Goal: Transaction & Acquisition: Purchase product/service

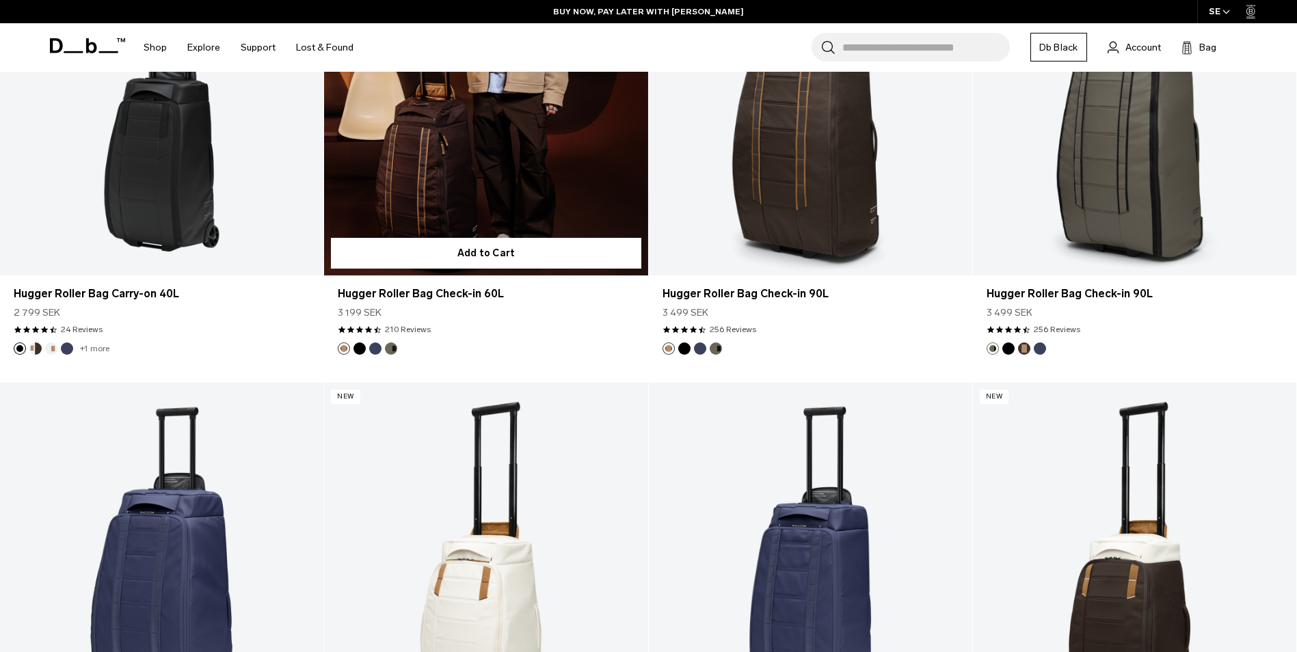
scroll to position [4103, 0]
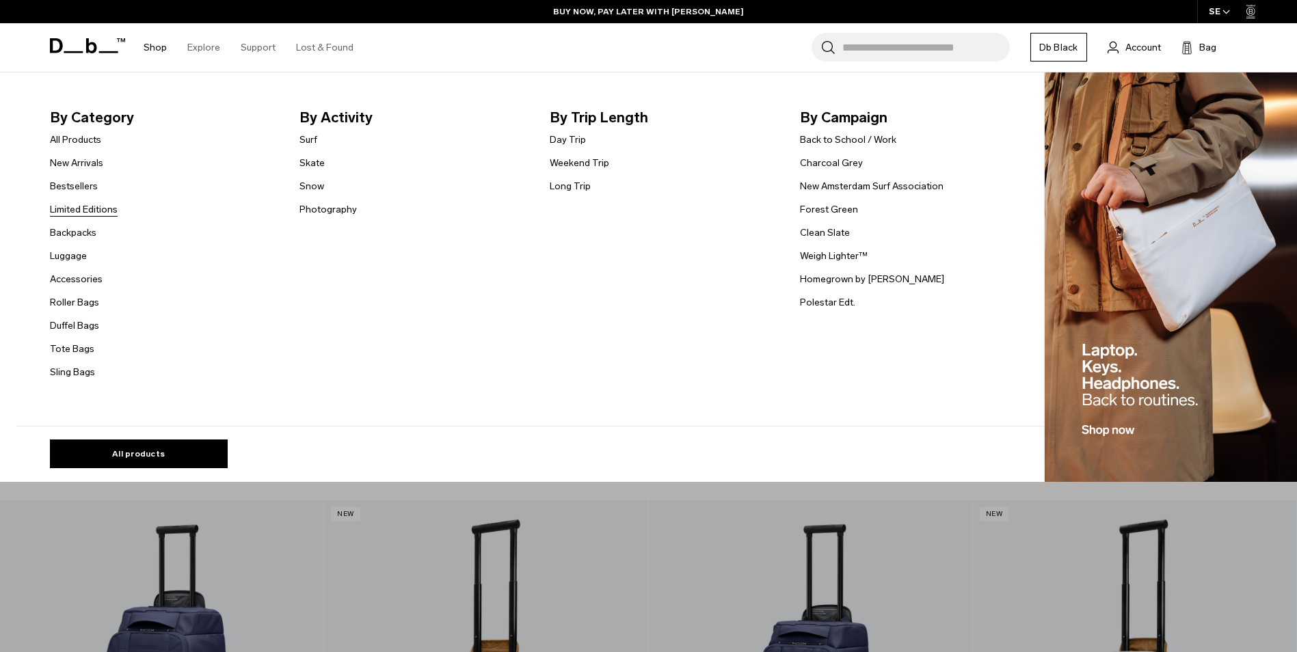
click at [91, 205] on link "Limited Editions" at bounding box center [84, 209] width 68 height 14
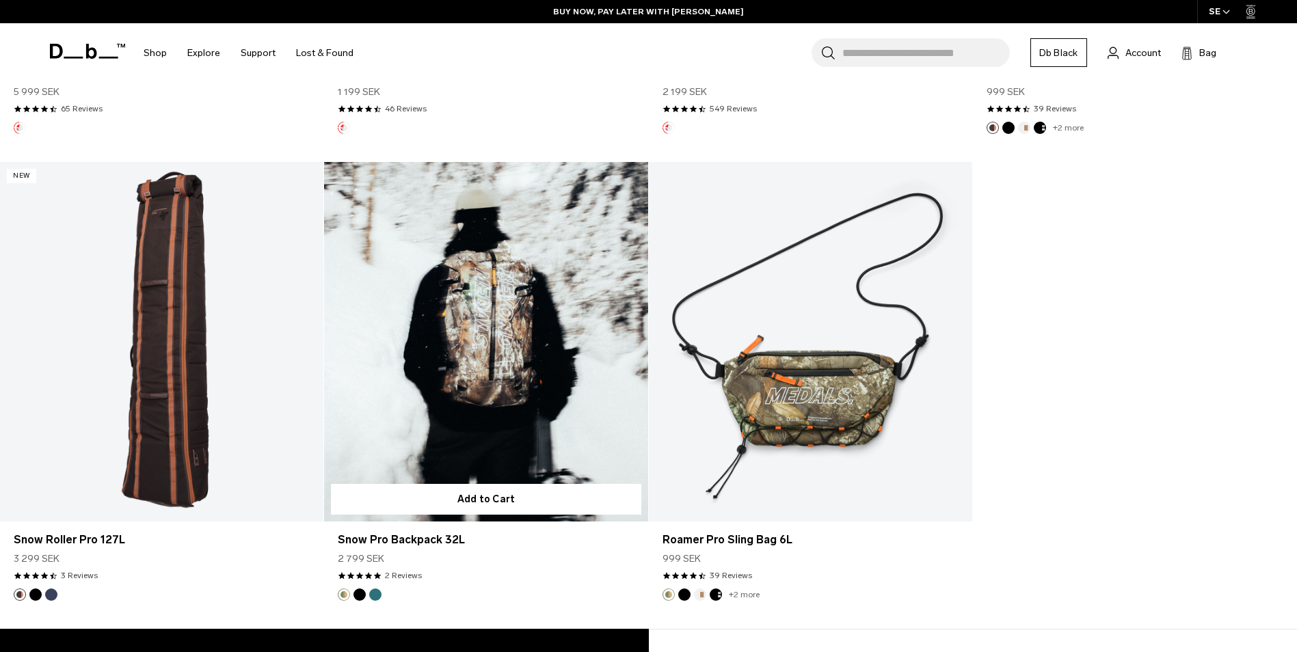
scroll to position [2120, 0]
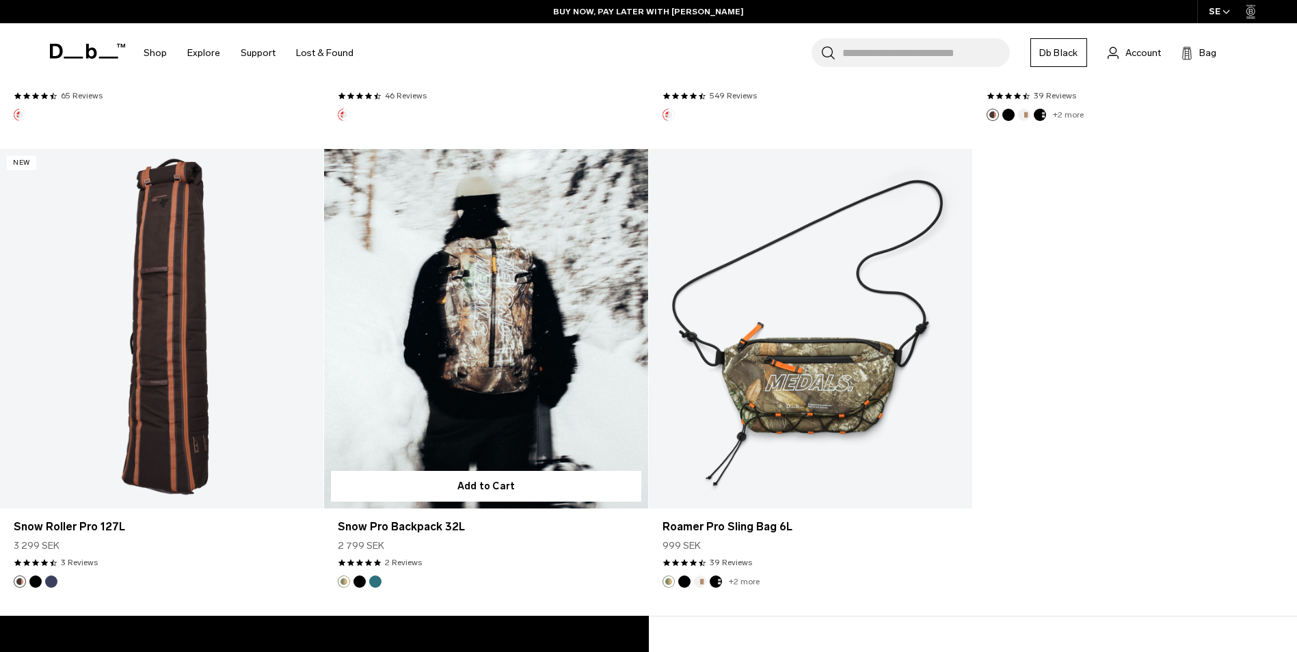
click at [370, 583] on button "Midnight Teal" at bounding box center [375, 582] width 12 height 12
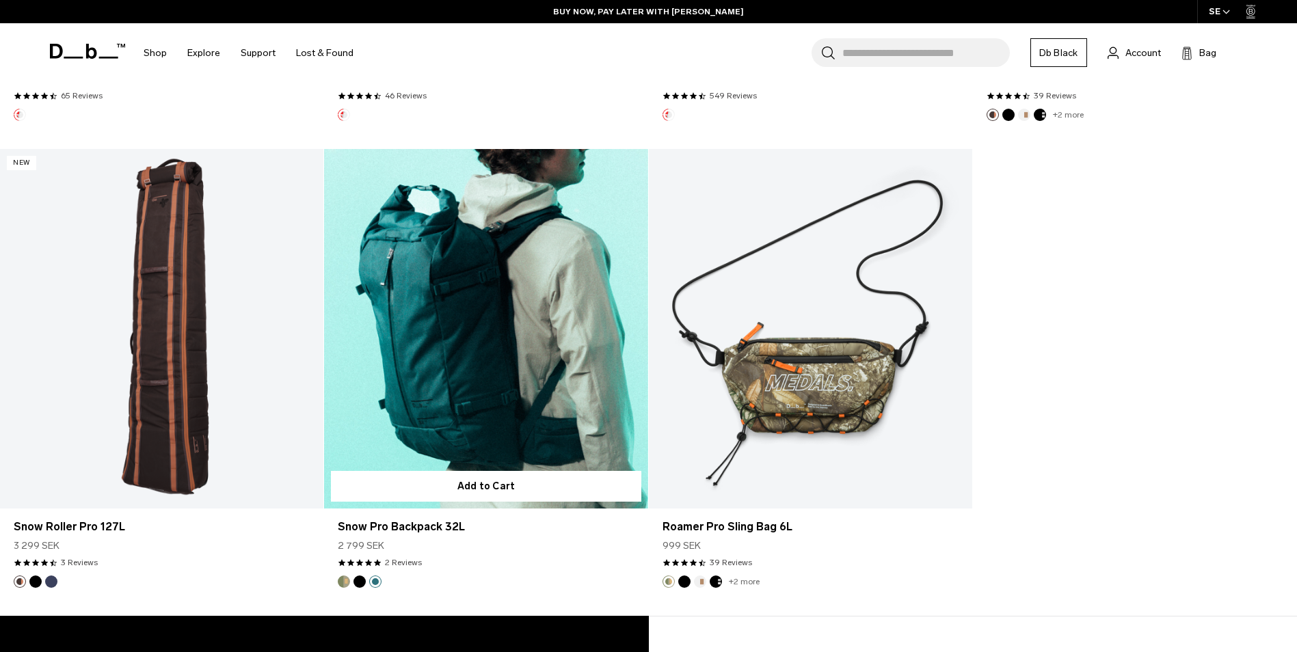
click at [355, 581] on button "Black Out" at bounding box center [360, 582] width 12 height 12
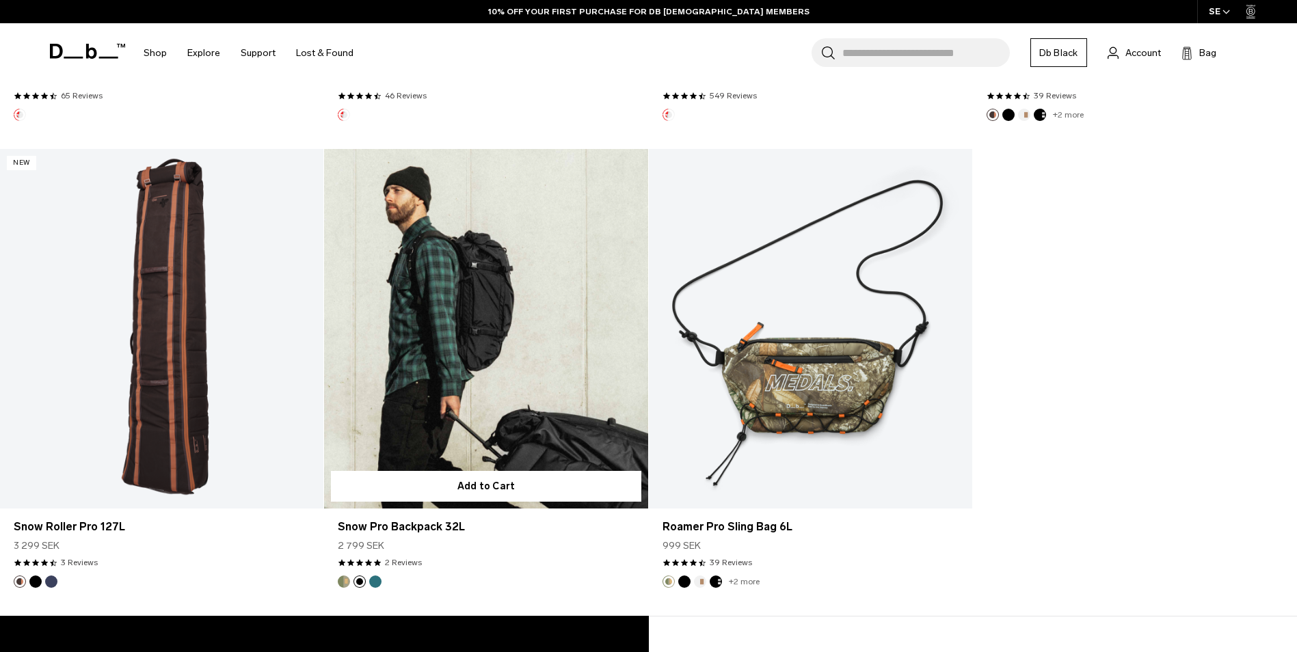
click at [339, 577] on img "Db x Beyond Medals" at bounding box center [343, 581] width 15 height 15
